Goal: Task Accomplishment & Management: Use online tool/utility

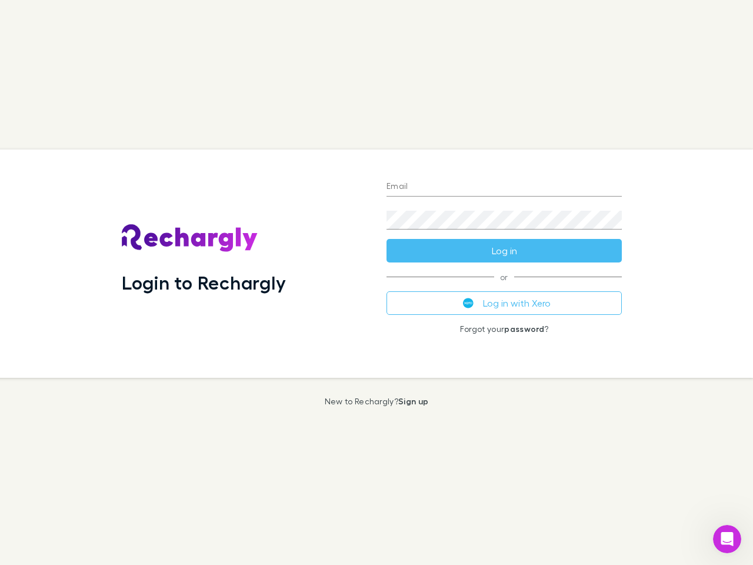
click at [376, 282] on div "Login to Rechargly" at bounding box center [244, 263] width 265 height 228
click at [504, 187] on input "Email" at bounding box center [503, 187] width 235 height 19
